Goal: Task Accomplishment & Management: Use online tool/utility

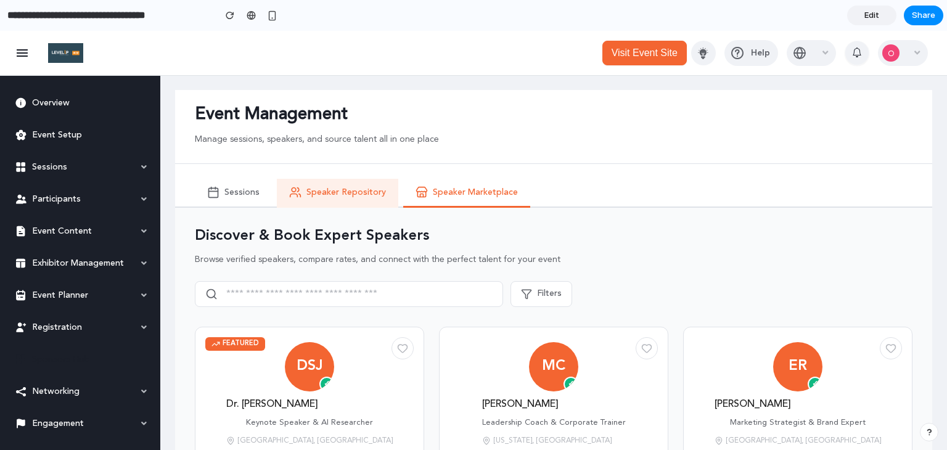
click at [315, 199] on button "Speaker Repository" at bounding box center [338, 193] width 122 height 29
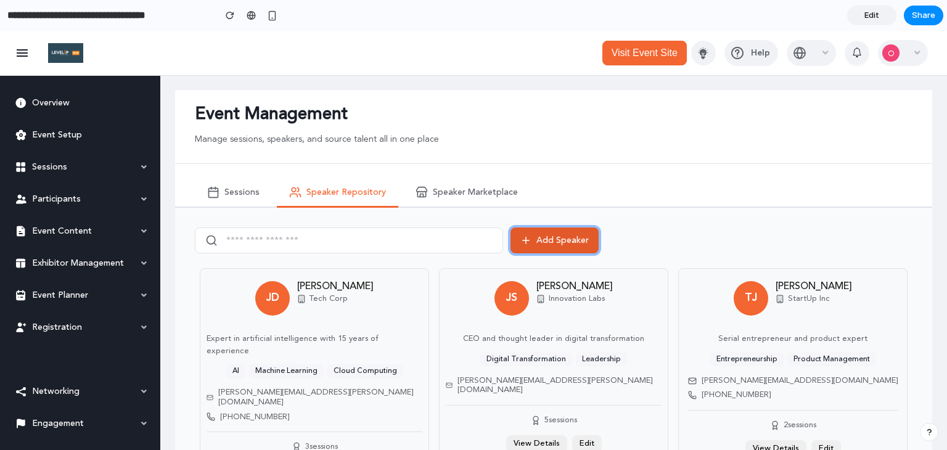
click at [545, 242] on button "Add Speaker" at bounding box center [555, 241] width 88 height 26
drag, startPoint x: 535, startPoint y: 235, endPoint x: 417, endPoint y: 247, distance: 118.5
click at [447, 244] on div "Add Speaker" at bounding box center [554, 241] width 718 height 26
click at [417, 247] on div at bounding box center [349, 241] width 308 height 26
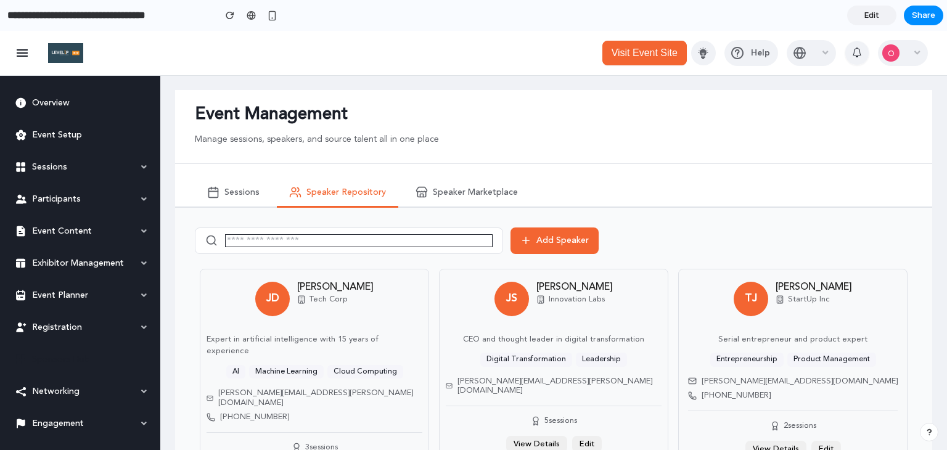
click at [398, 241] on input "text" at bounding box center [359, 240] width 268 height 13
type input "******"
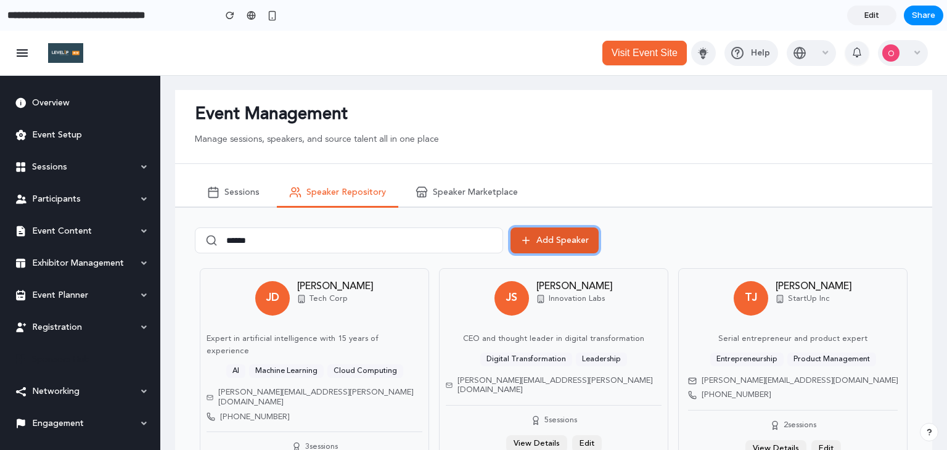
click at [559, 242] on button "Add Speaker" at bounding box center [555, 241] width 88 height 26
click at [587, 435] on button "Edit" at bounding box center [587, 443] width 30 height 17
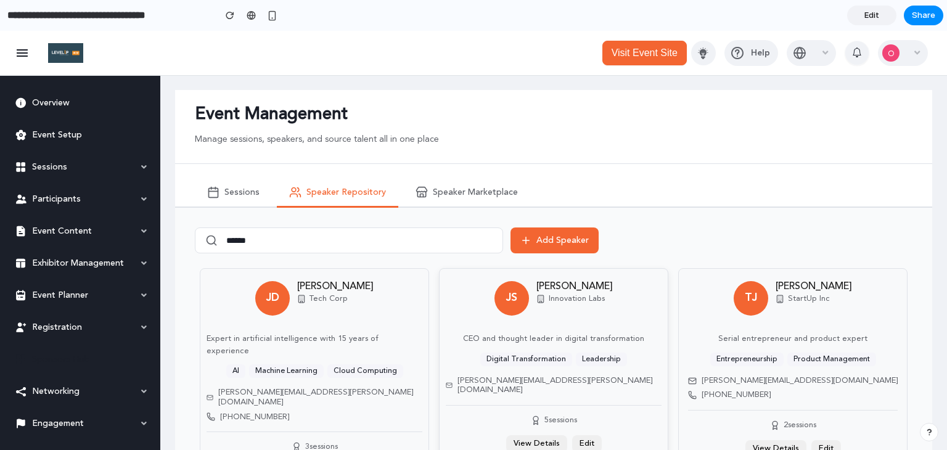
click at [587, 435] on button "Edit" at bounding box center [587, 443] width 30 height 17
click at [517, 439] on button "View Details" at bounding box center [536, 443] width 61 height 17
click at [251, 191] on span "Sessions" at bounding box center [242, 193] width 35 height 10
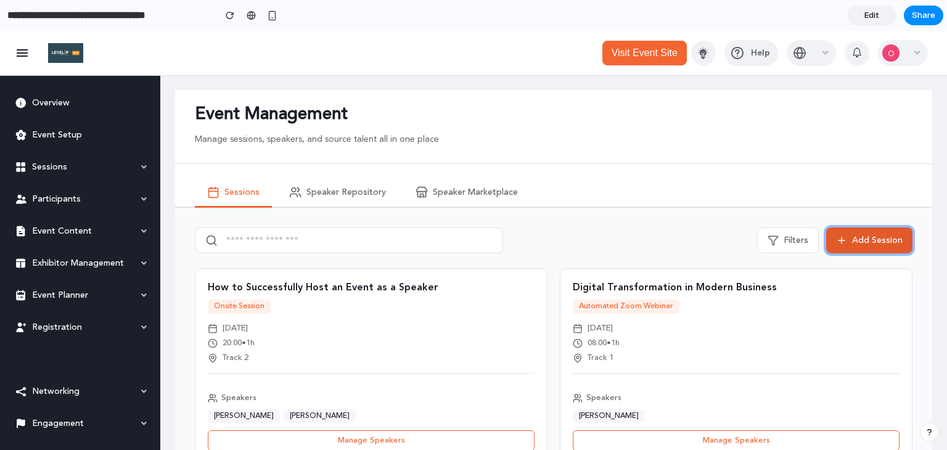
click at [902, 239] on button "Add Session" at bounding box center [870, 241] width 86 height 26
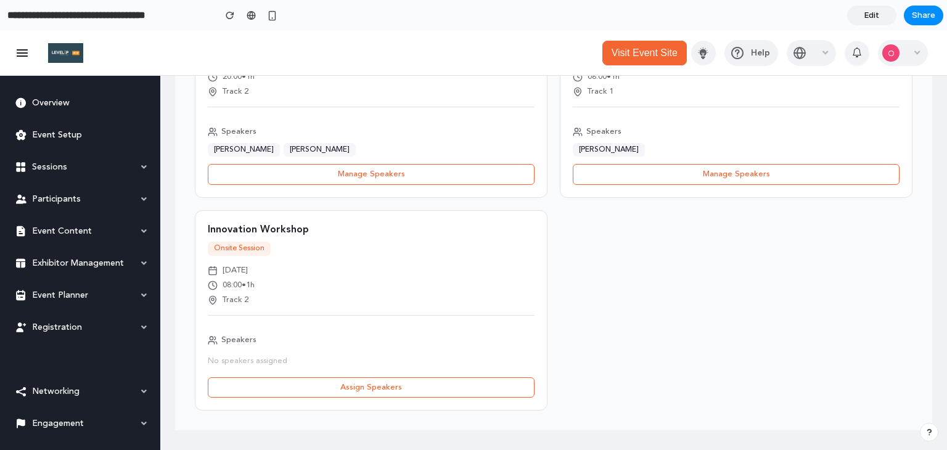
scroll to position [268, 0]
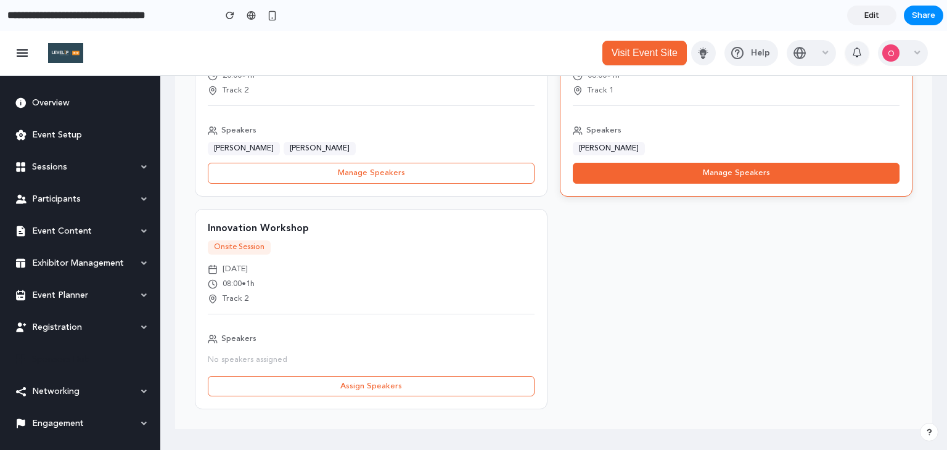
click at [720, 164] on button "Manage Speakers" at bounding box center [736, 173] width 327 height 21
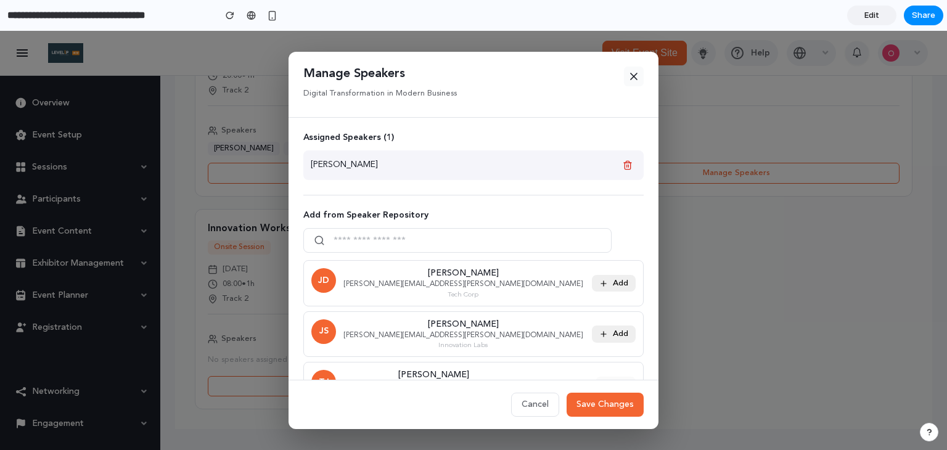
click at [631, 75] on icon at bounding box center [634, 76] width 6 height 6
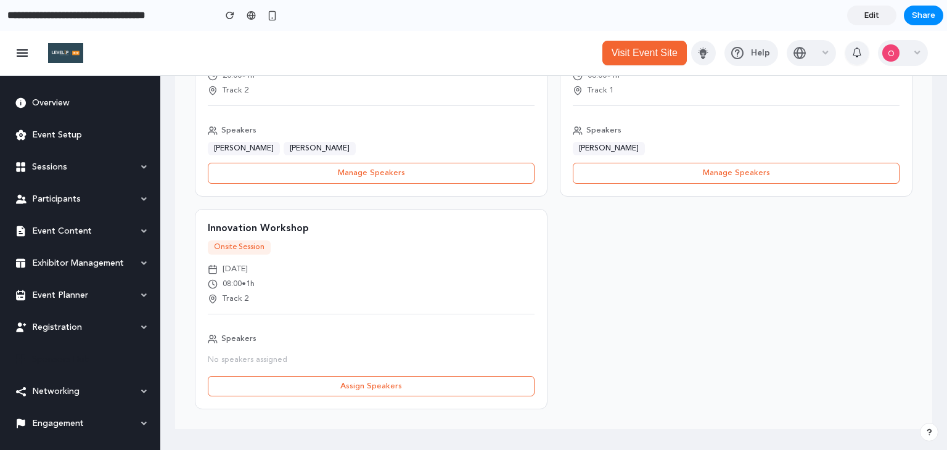
click at [667, 267] on div "How to Successfully Host an Event as a Speaker Onsite Session [DATE] 20:00 • 1h…" at bounding box center [554, 205] width 718 height 409
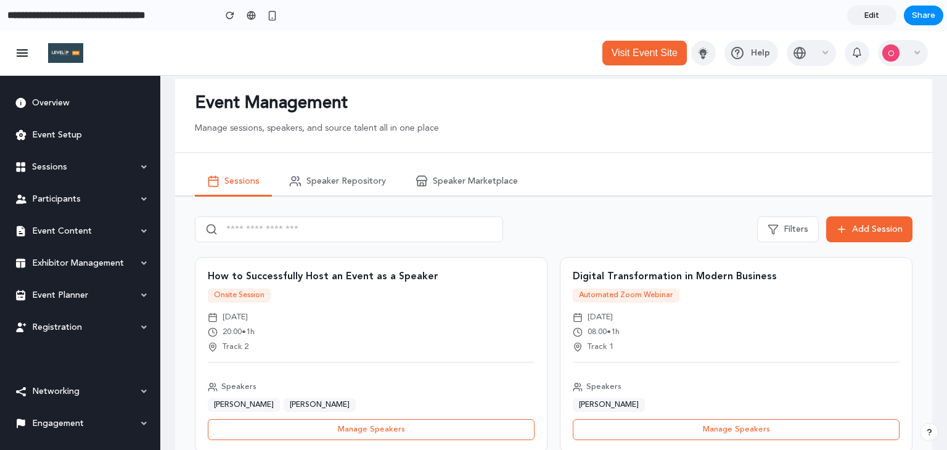
scroll to position [0, 0]
